Goal: Information Seeking & Learning: Learn about a topic

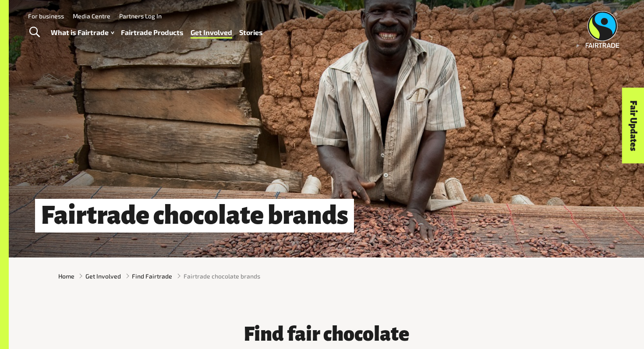
click at [159, 32] on link "Fairtrade Products" at bounding box center [152, 32] width 63 height 13
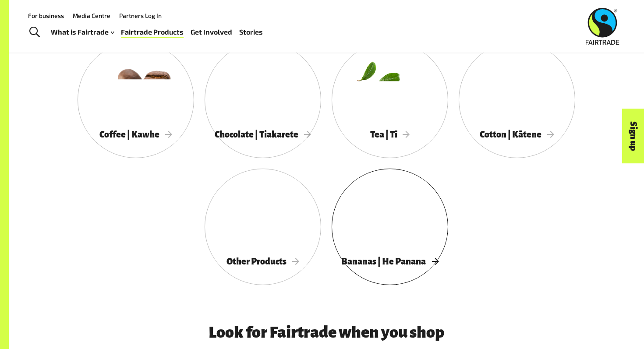
scroll to position [476, 0]
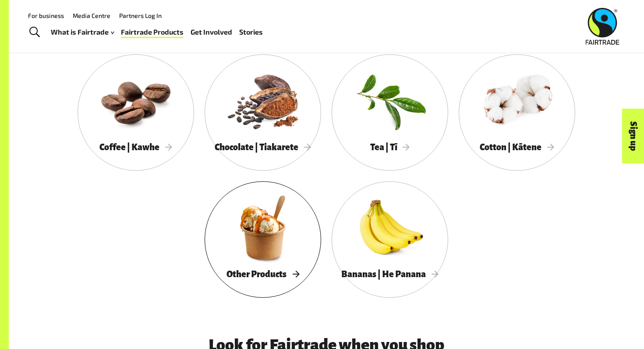
click at [280, 271] on span "Other Products" at bounding box center [262, 274] width 73 height 10
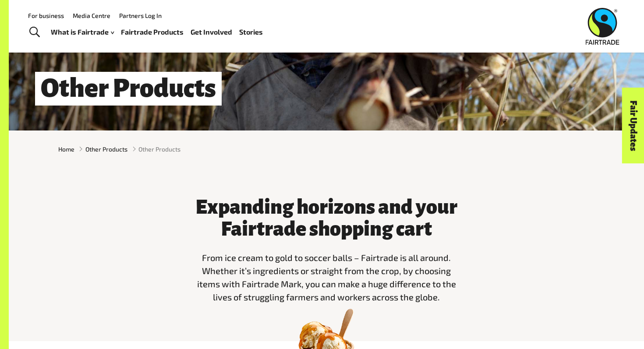
scroll to position [19, 0]
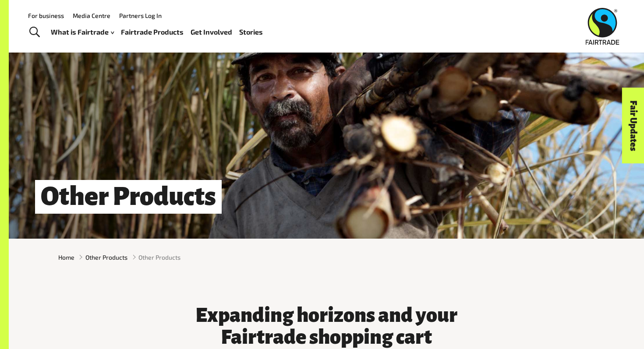
click at [163, 29] on link "Fairtrade Products" at bounding box center [152, 32] width 63 height 13
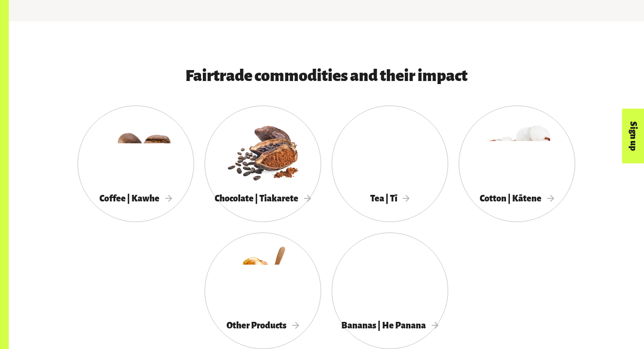
scroll to position [431, 0]
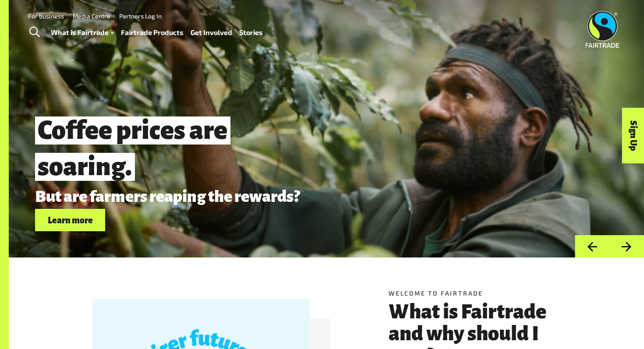
click at [169, 33] on link "Fairtrade Products" at bounding box center [152, 32] width 63 height 13
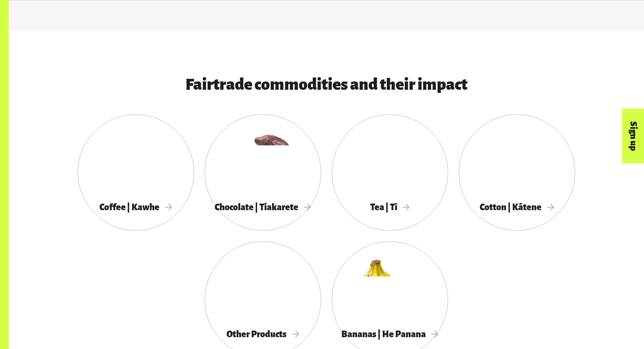
scroll to position [419, 0]
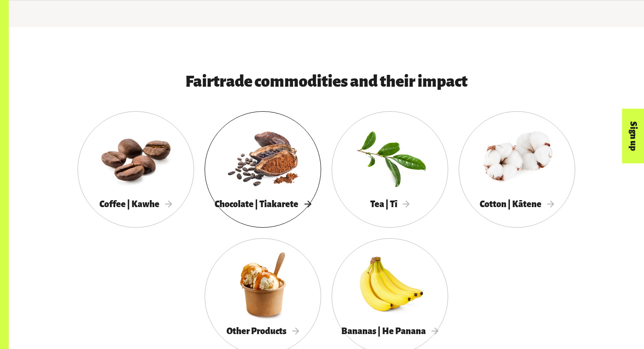
click at [272, 206] on span "Chocolate | Tiakarete" at bounding box center [263, 204] width 96 height 10
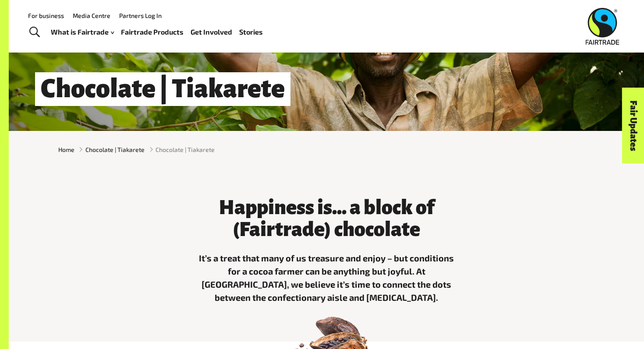
scroll to position [25, 0]
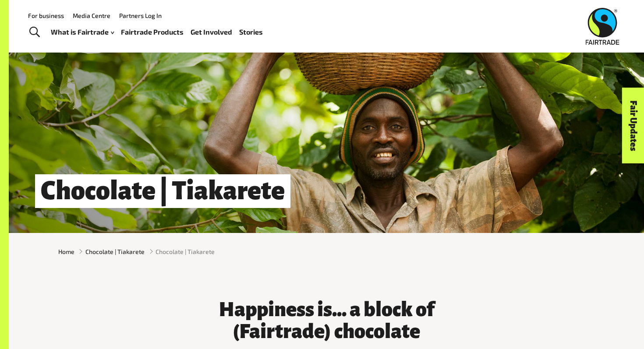
click at [160, 29] on link "Fairtrade Products" at bounding box center [152, 32] width 63 height 13
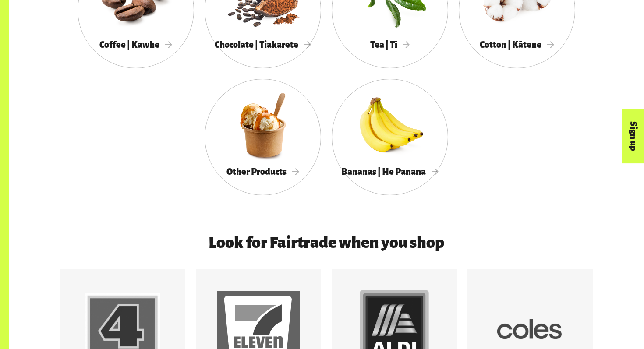
scroll to position [569, 0]
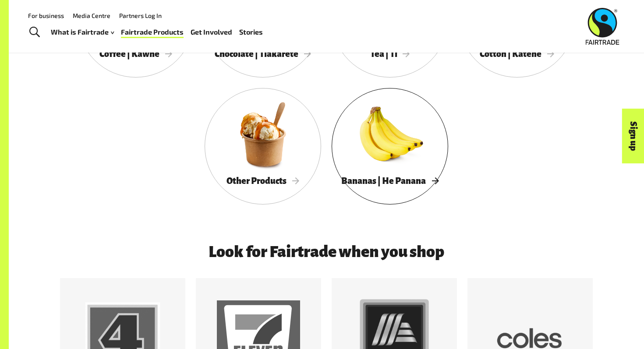
click at [387, 176] on span "Bananas | He Panana" at bounding box center [389, 181] width 97 height 10
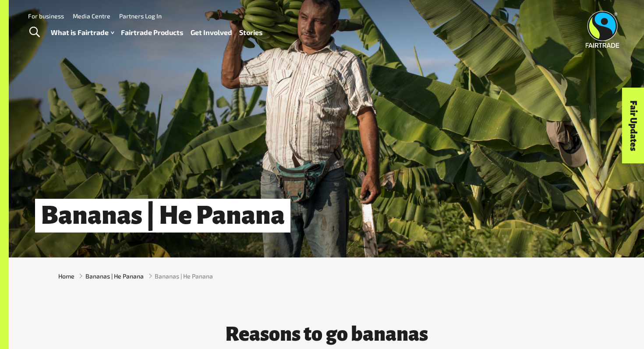
click at [168, 32] on link "Fairtrade Products" at bounding box center [152, 32] width 63 height 13
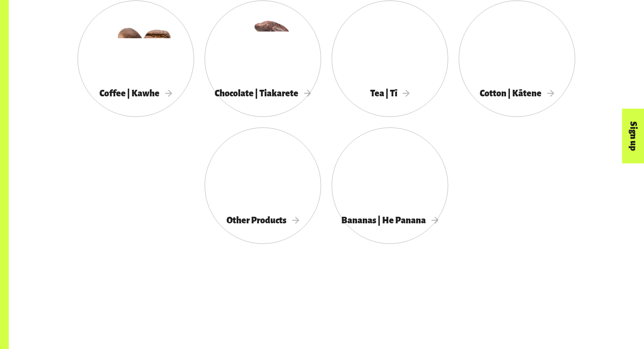
scroll to position [530, 0]
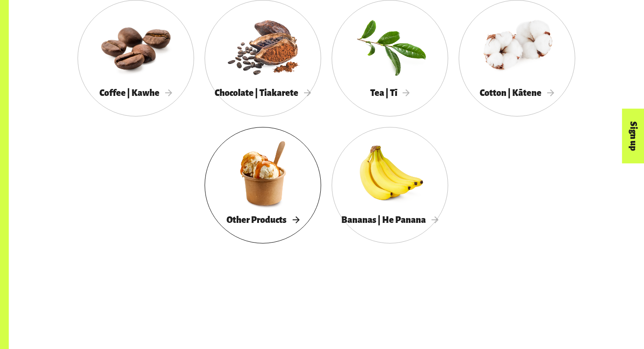
click at [286, 219] on span "Other Products" at bounding box center [262, 220] width 73 height 10
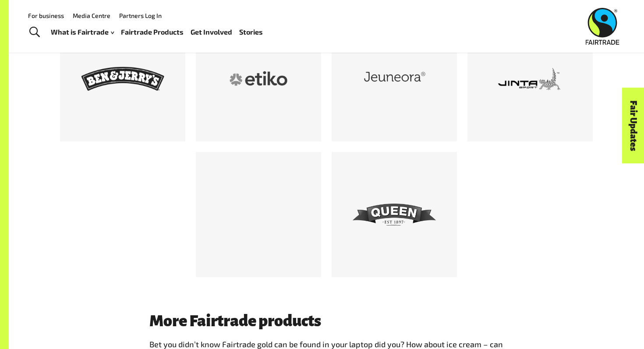
scroll to position [533, 0]
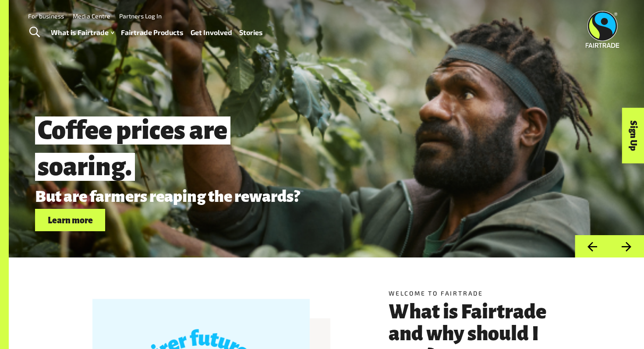
click at [155, 36] on link "Fairtrade Products" at bounding box center [152, 32] width 63 height 13
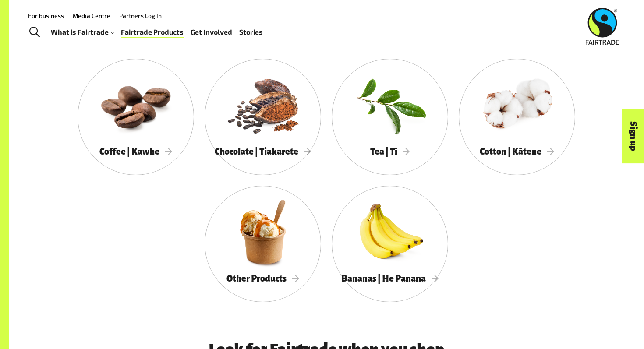
scroll to position [468, 0]
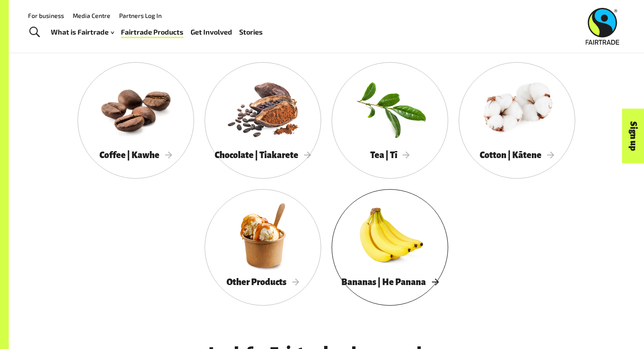
click at [387, 270] on div at bounding box center [390, 236] width 117 height 76
